Goal: Information Seeking & Learning: Find specific fact

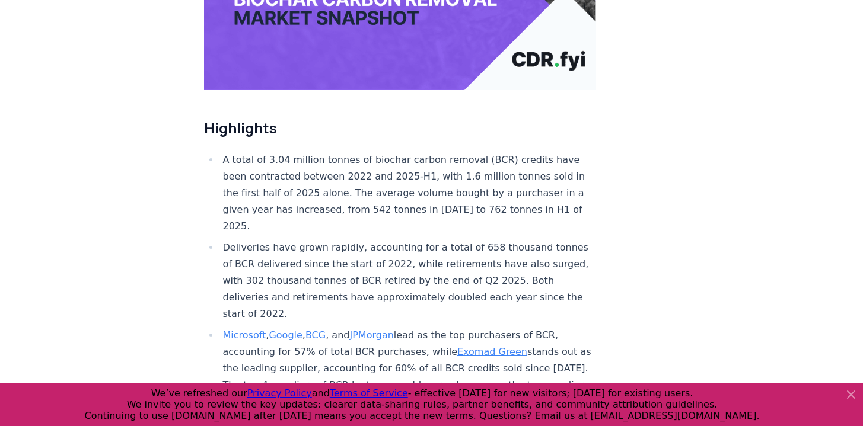
scroll to position [334, 0]
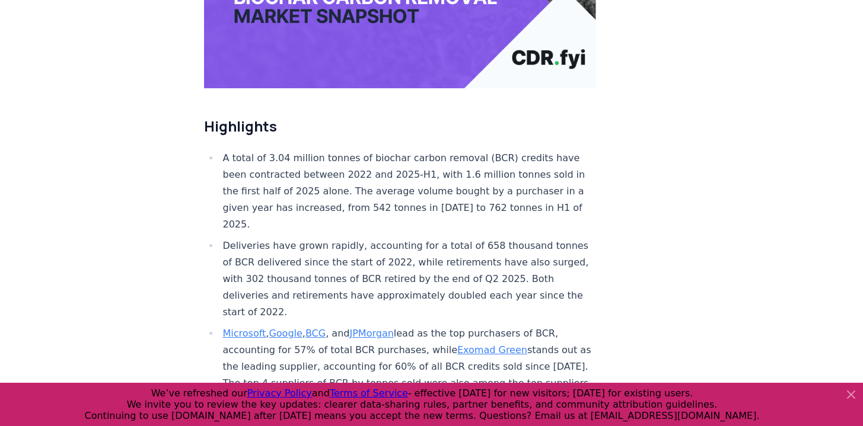
click at [521, 214] on ul "A total of 3.04 million tonnes of biochar carbon removal (BCR) credits have bee…" at bounding box center [400, 361] width 393 height 422
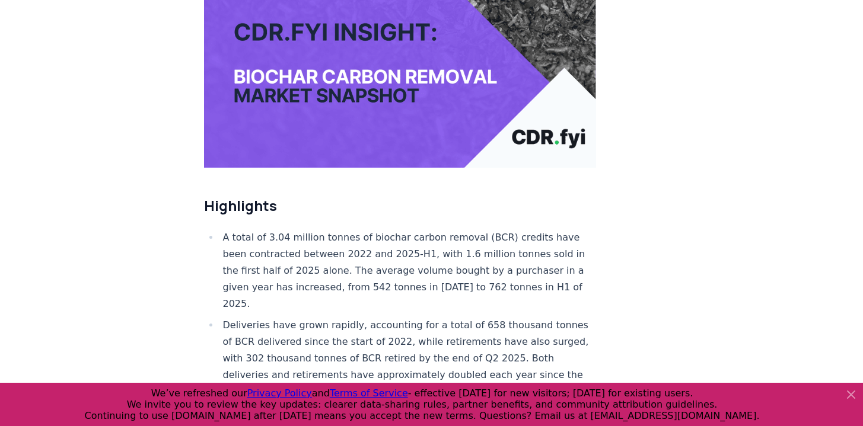
scroll to position [253, 0]
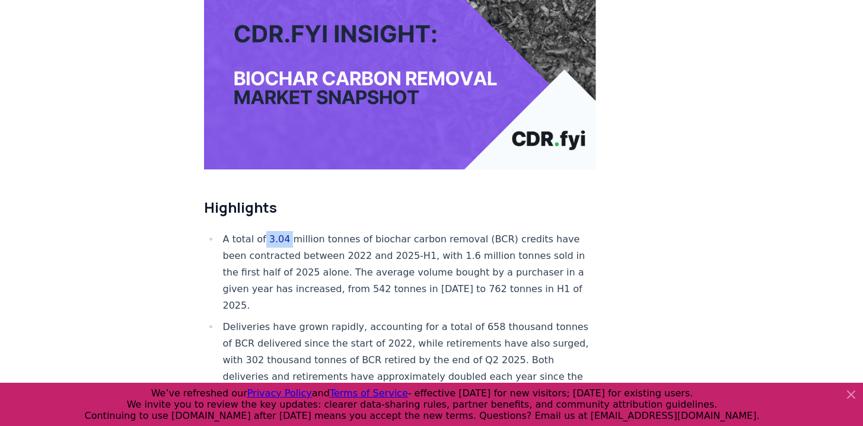
drag, startPoint x: 285, startPoint y: 238, endPoint x: 261, endPoint y: 238, distance: 24.3
click at [261, 238] on li "A total of 3.04 million tonnes of biochar carbon removal (BCR) credits have bee…" at bounding box center [407, 272] width 377 height 83
click at [260, 238] on li "A total of 3.04 million tonnes of biochar carbon removal (BCR) credits have bee…" at bounding box center [407, 272] width 377 height 83
drag, startPoint x: 264, startPoint y: 238, endPoint x: 343, endPoint y: 235, distance: 78.9
click at [343, 235] on li "A total of 3.04 million tonnes of biochar carbon removal (BCR) credits have bee…" at bounding box center [407, 272] width 377 height 83
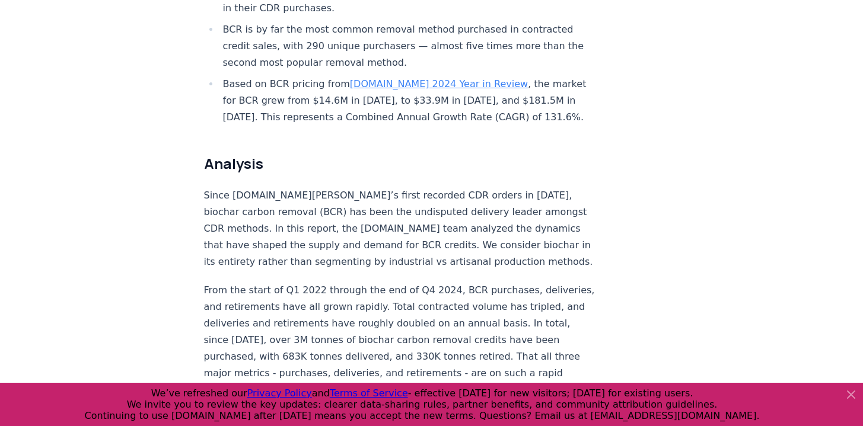
scroll to position [809, 0]
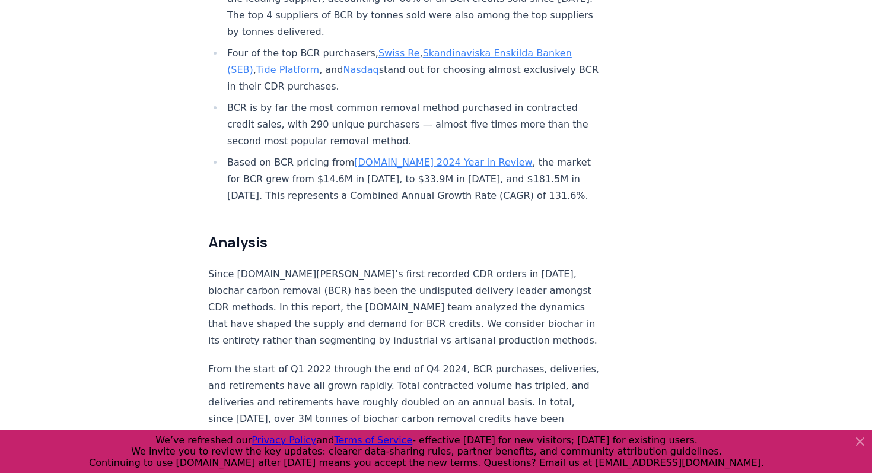
scroll to position [781, 0]
